Goal: Task Accomplishment & Management: Use online tool/utility

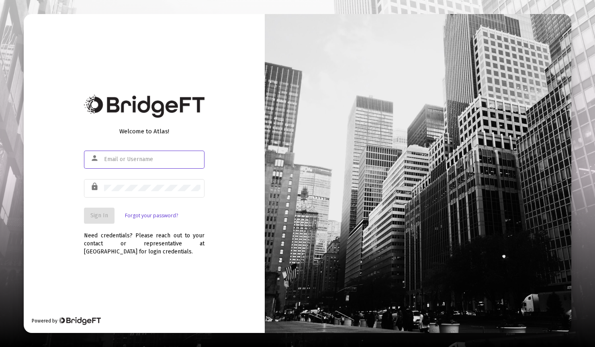
type input "[PERSON_NAME][EMAIL_ADDRESS][DOMAIN_NAME]"
click at [204, 214] on div "Welcome to Atlas! person [PERSON_NAME][EMAIL_ADDRESS][DOMAIN_NAME] lock Sign In…" at bounding box center [144, 173] width 241 height 319
click at [92, 212] on button "Sign In" at bounding box center [99, 216] width 31 height 16
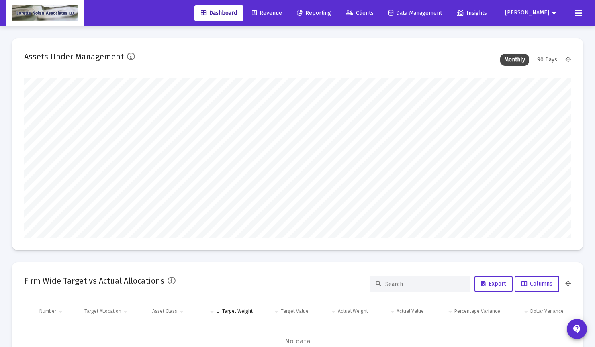
scroll to position [161, 547]
type input "[DATE]"
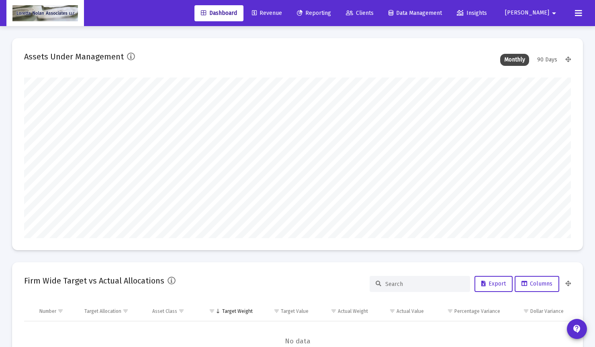
click at [331, 12] on span "Reporting" at bounding box center [314, 13] width 34 height 7
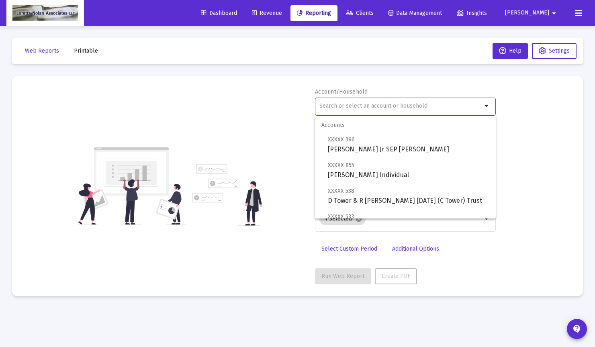
click at [393, 105] on input "text" at bounding box center [400, 106] width 163 height 6
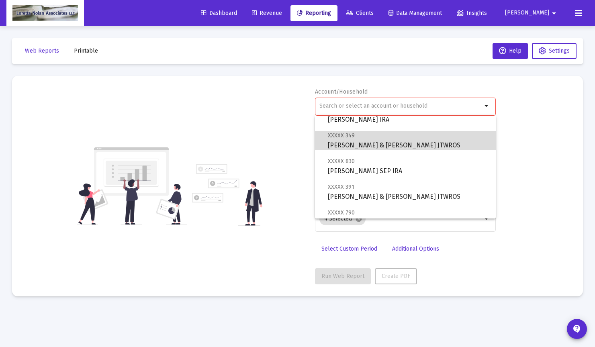
click at [348, 145] on span "XXXXX 349 [PERSON_NAME] & [PERSON_NAME] JTWROS" at bounding box center [408, 141] width 161 height 20
type input "[PERSON_NAME] & [PERSON_NAME] JTWROS"
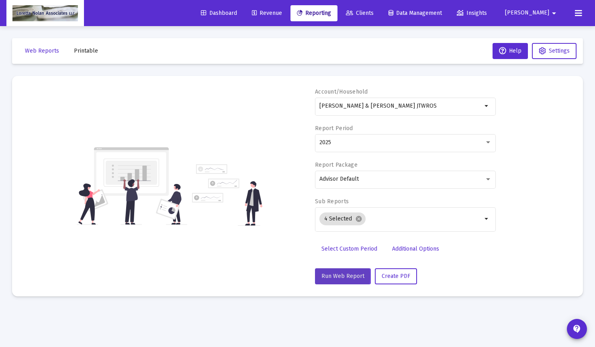
click at [333, 276] on span "Run Web Report" at bounding box center [342, 276] width 43 height 7
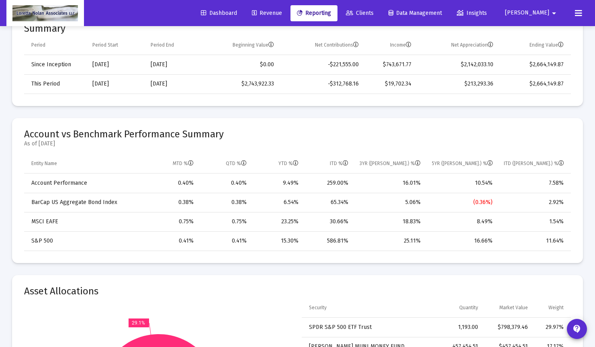
scroll to position [298, 0]
